Goal: Communication & Community: Answer question/provide support

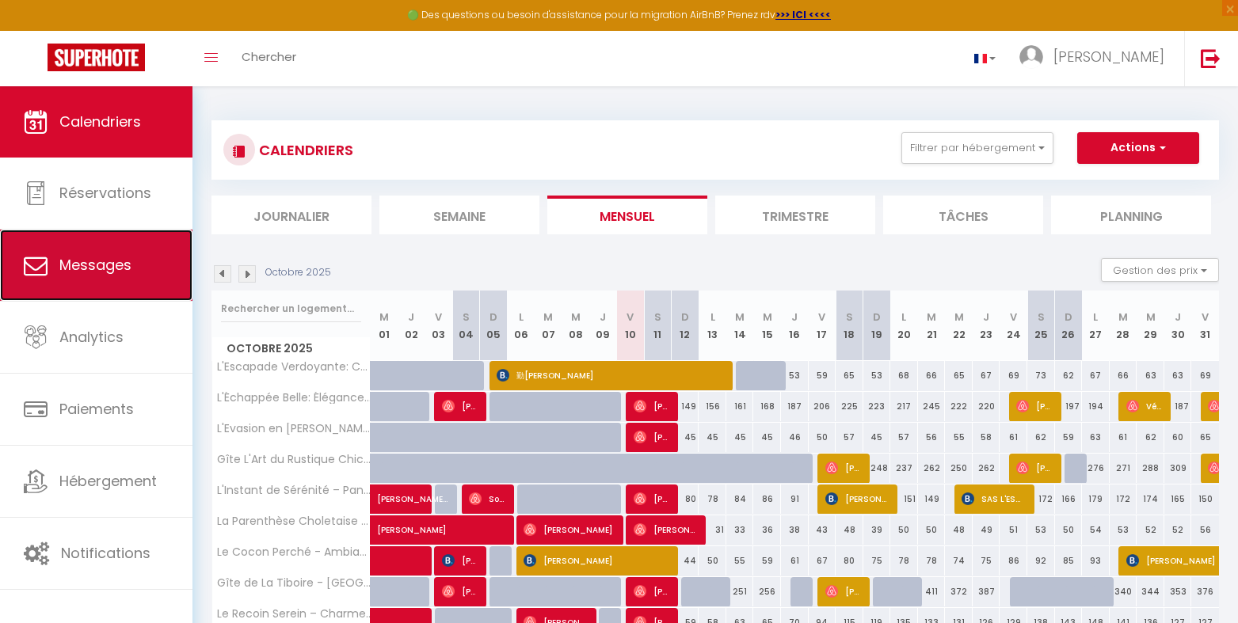
click at [88, 265] on span "Messages" at bounding box center [95, 265] width 72 height 20
select select "message"
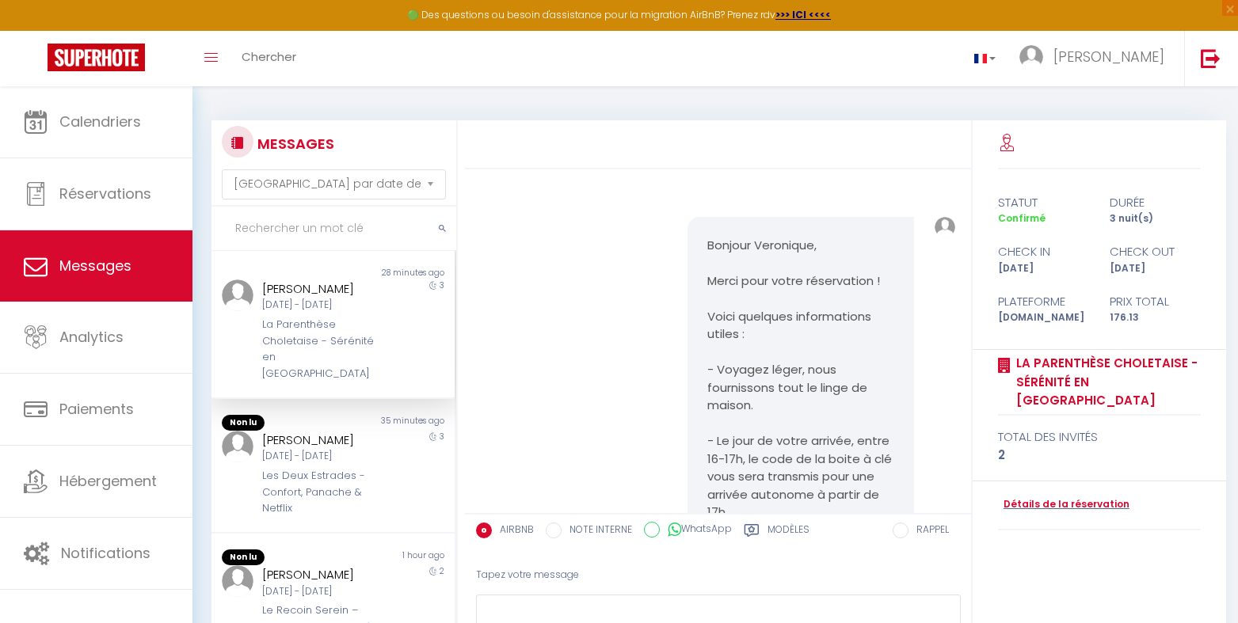
scroll to position [697, 0]
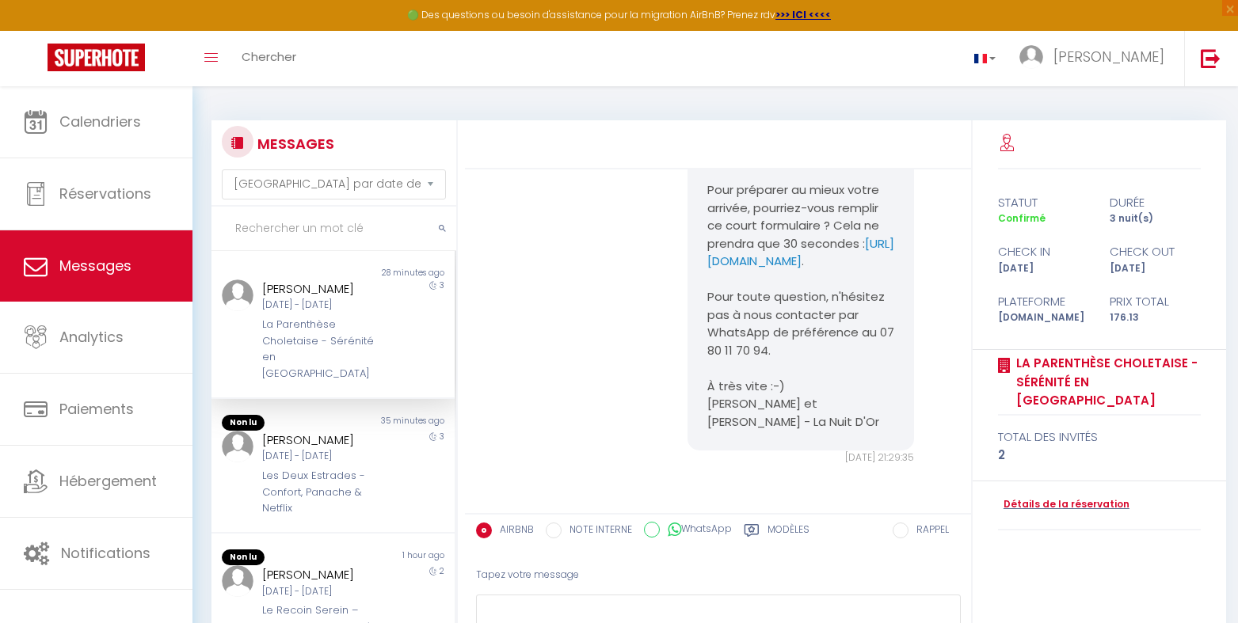
click at [322, 321] on div "La Parenthèse Choletaise - Sérénité en [GEOGRAPHIC_DATA]" at bounding box center [322, 349] width 121 height 65
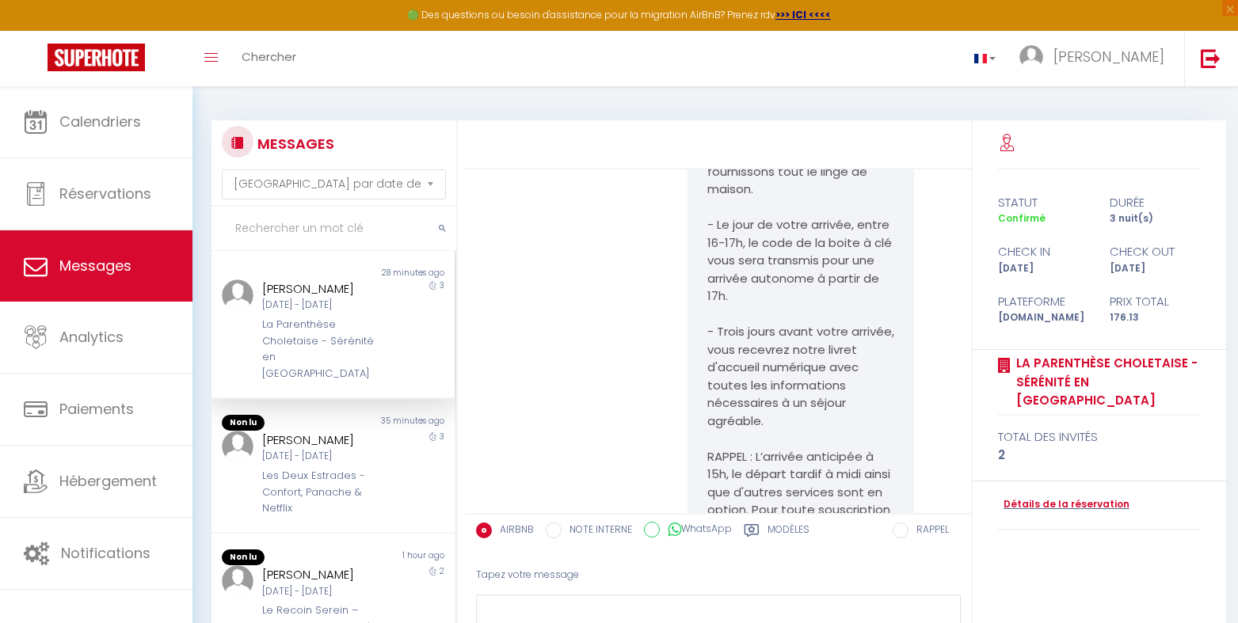
scroll to position [422, 0]
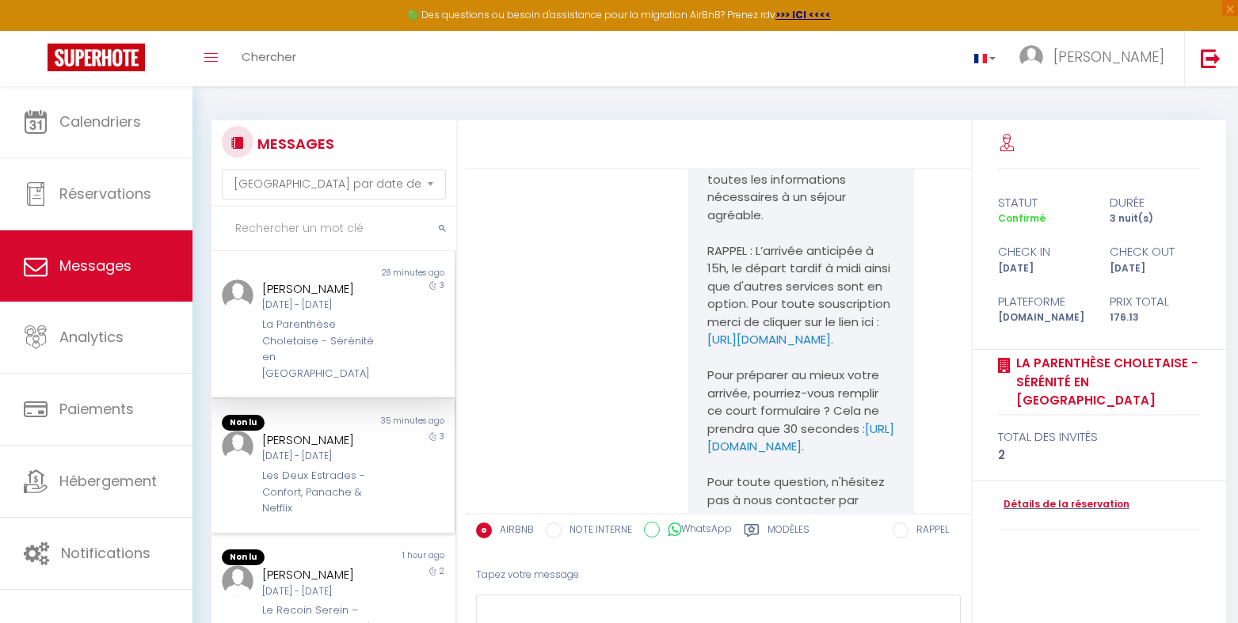
click at [328, 468] on div "Les Deux Estrades - Confort, Panache & Netflix" at bounding box center [322, 492] width 121 height 48
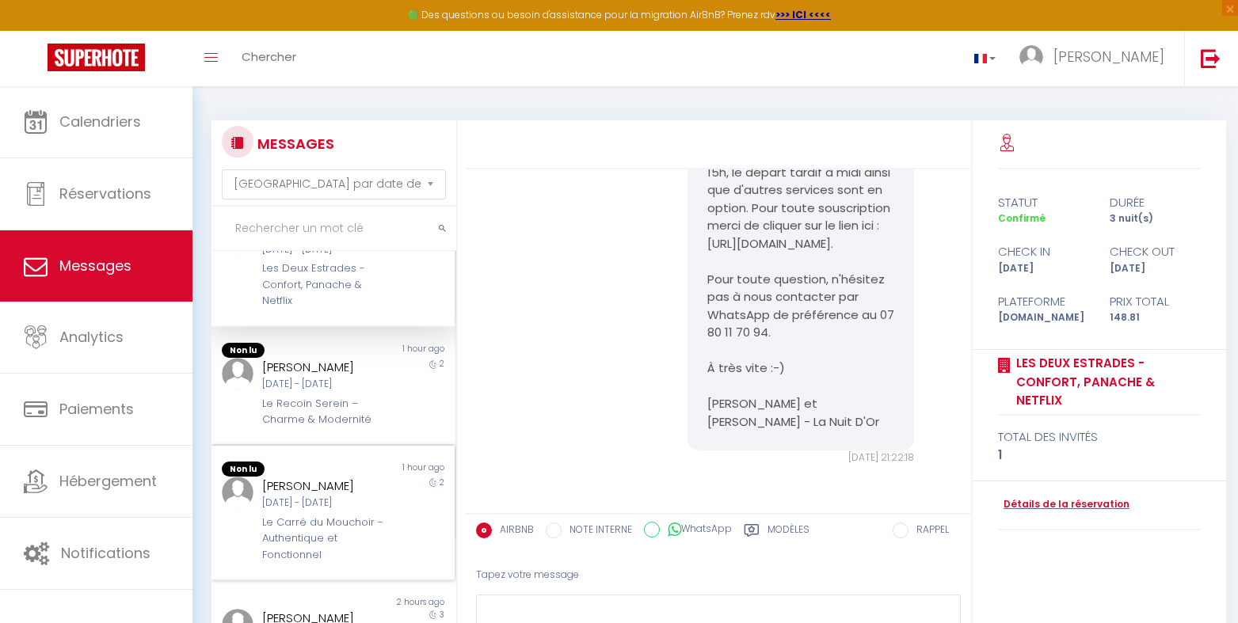
scroll to position [211, 0]
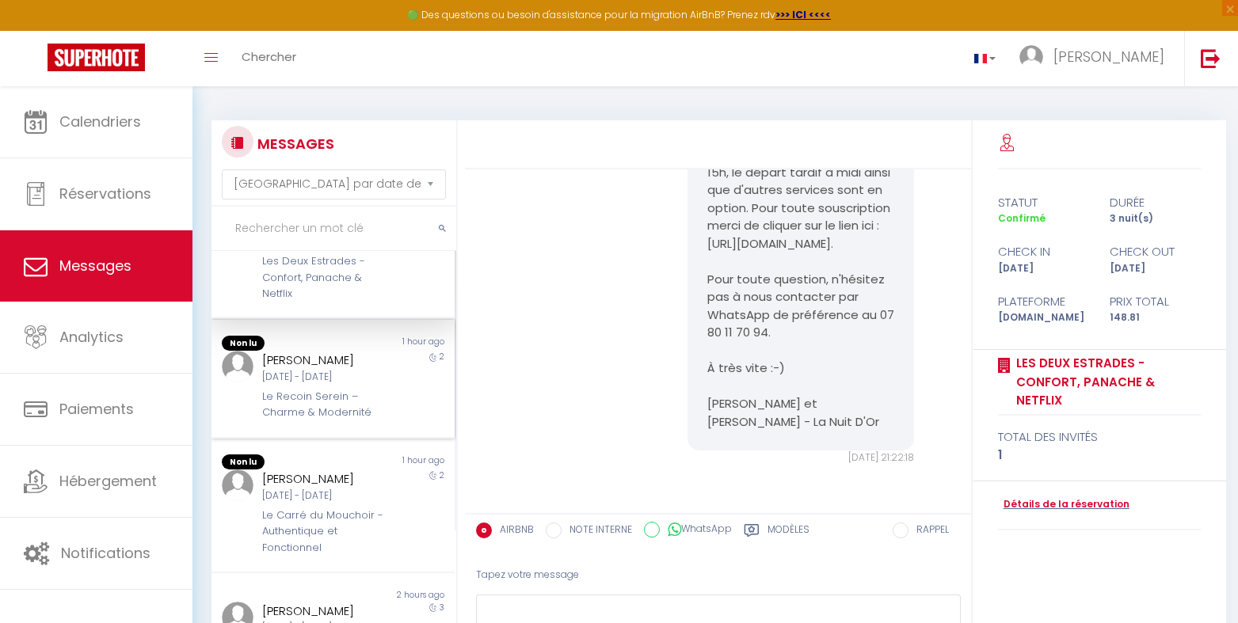
click at [299, 389] on div "Le Recoin Serein – Charme & Modernité" at bounding box center [322, 405] width 121 height 32
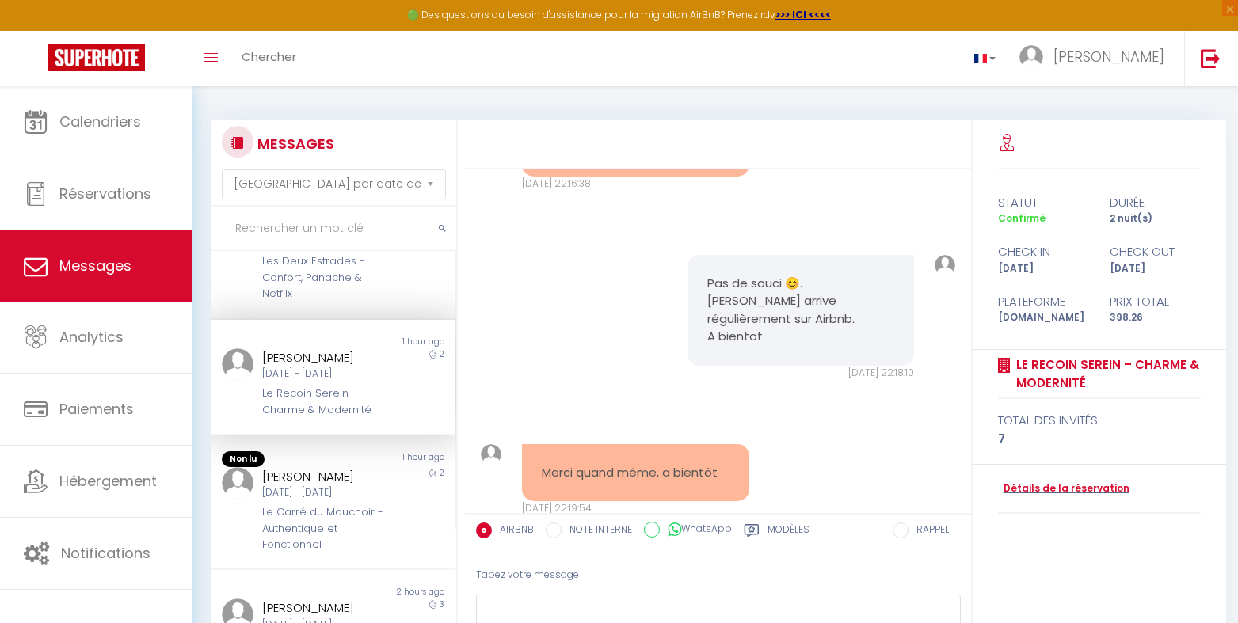
scroll to position [4948, 0]
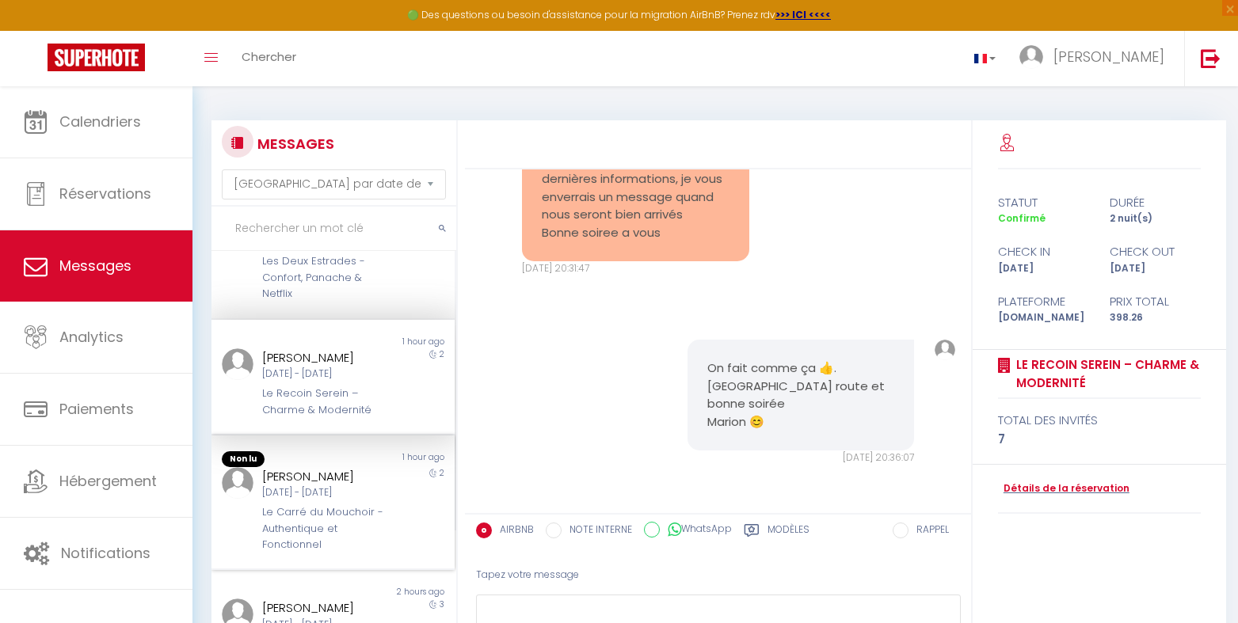
click at [306, 504] on div "Le Carré du Mouchoir - Authentique et Fonctionnel" at bounding box center [322, 528] width 121 height 48
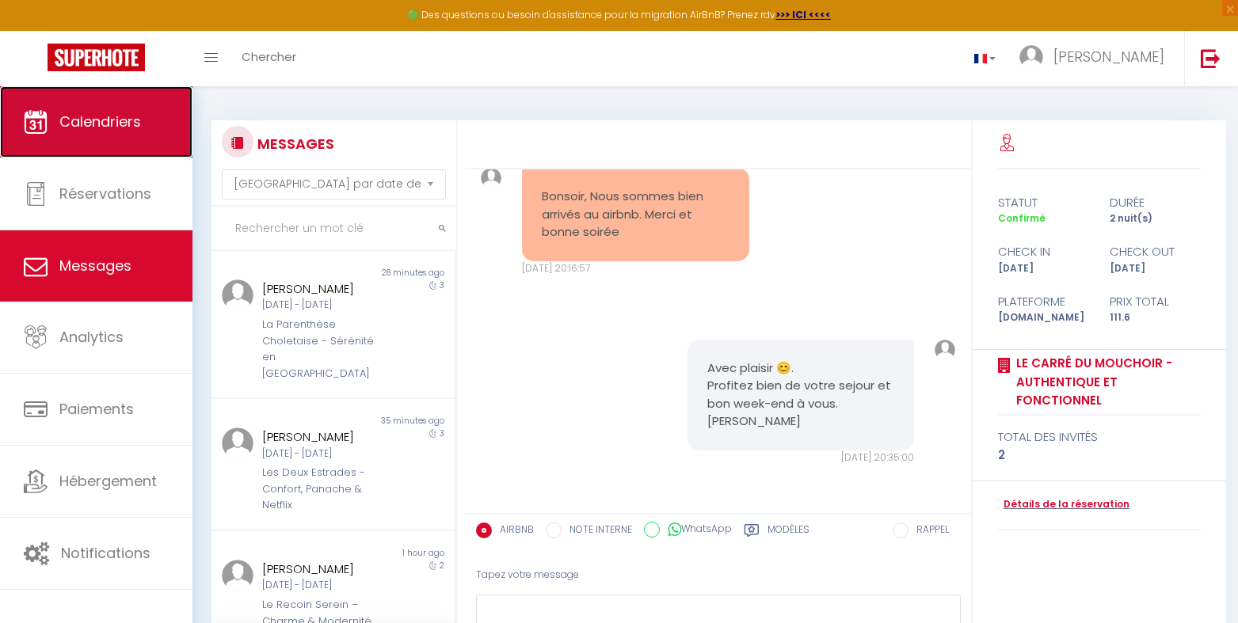
click at [104, 116] on span "Calendriers" at bounding box center [100, 122] width 82 height 20
